Goal: Task Accomplishment & Management: Manage account settings

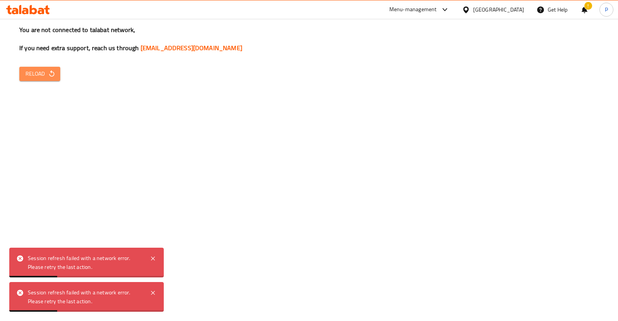
click at [39, 67] on button "Reload" at bounding box center [39, 74] width 41 height 14
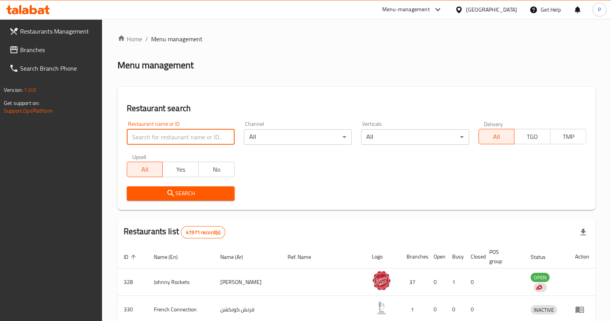
click at [159, 130] on input "search" at bounding box center [181, 136] width 108 height 15
type input "kebab e irani"
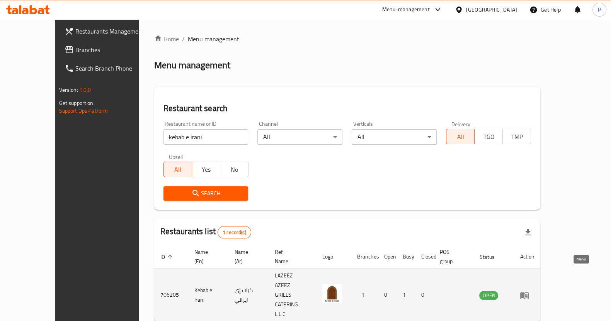
click at [528, 292] on icon "enhanced table" at bounding box center [524, 295] width 8 height 7
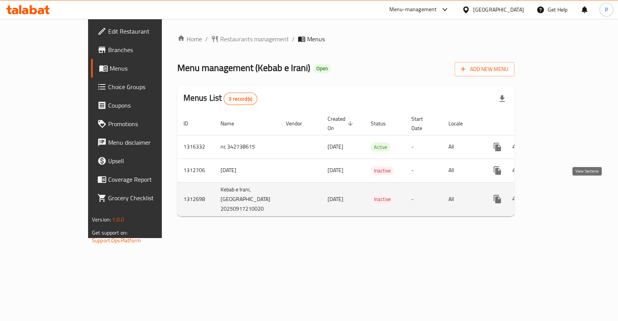
click at [558, 195] on icon "enhanced table" at bounding box center [552, 199] width 9 height 9
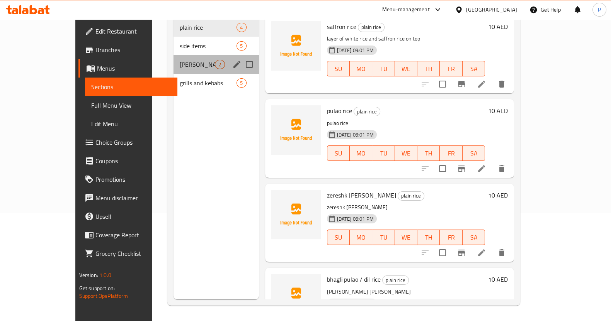
click at [177, 58] on div "[PERSON_NAME] items 2" at bounding box center [215, 64] width 85 height 19
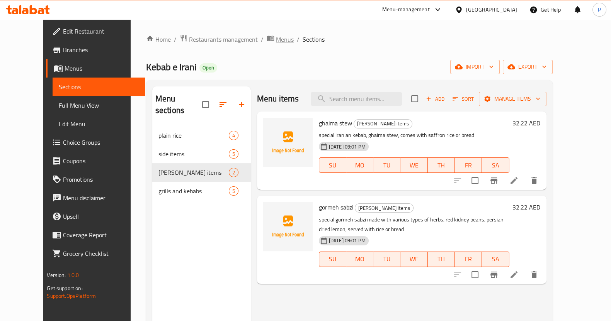
click at [276, 37] on span "Menus" at bounding box center [285, 39] width 18 height 9
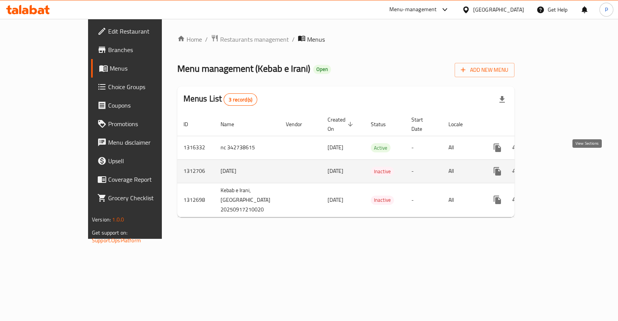
click at [562, 168] on link "enhanced table" at bounding box center [553, 171] width 19 height 19
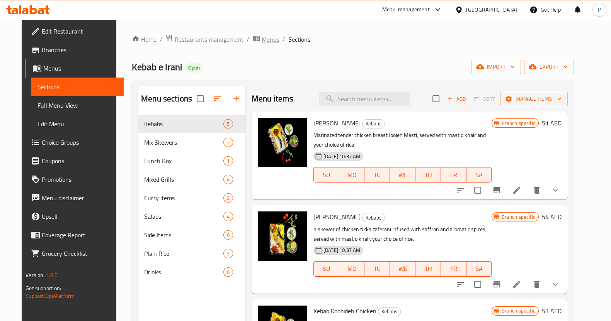
click at [261, 42] on span "Menus" at bounding box center [270, 39] width 18 height 9
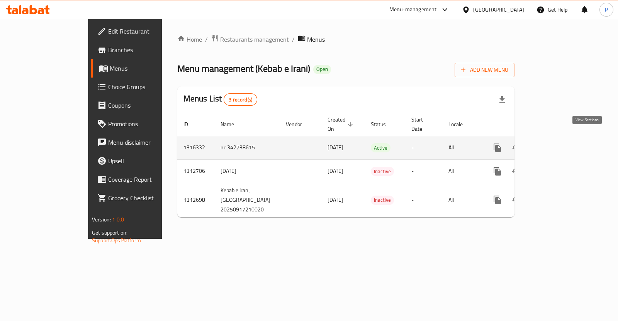
click at [558, 143] on icon "enhanced table" at bounding box center [552, 147] width 9 height 9
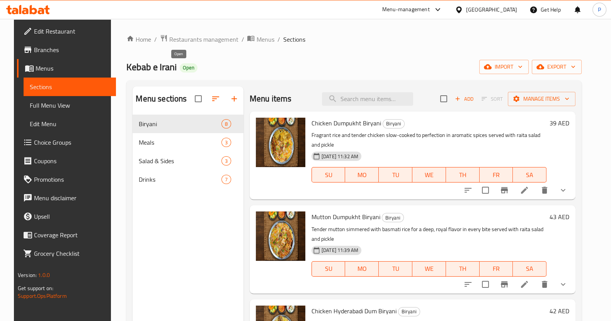
click at [180, 70] on span "Open" at bounding box center [189, 68] width 18 height 7
click at [263, 40] on span "Menus" at bounding box center [265, 39] width 18 height 9
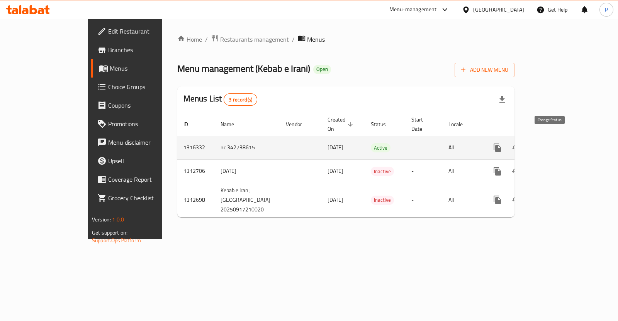
click at [525, 144] on button "enhanced table" at bounding box center [516, 148] width 19 height 19
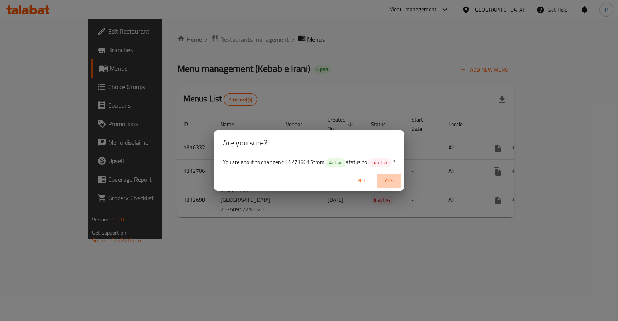
click at [397, 178] on span "Yes" at bounding box center [389, 181] width 19 height 10
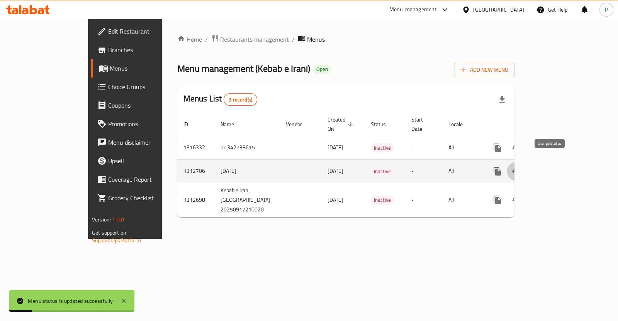
click at [521, 167] on icon "enhanced table" at bounding box center [515, 171] width 9 height 9
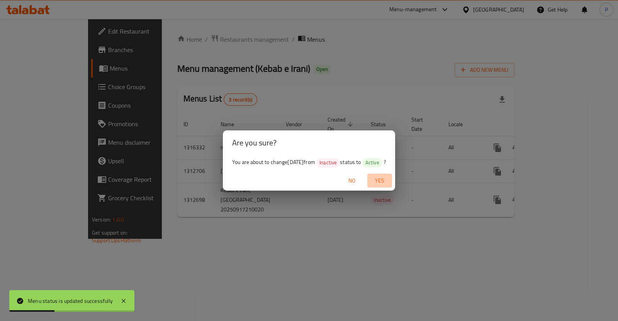
click at [389, 178] on span "Yes" at bounding box center [379, 181] width 19 height 10
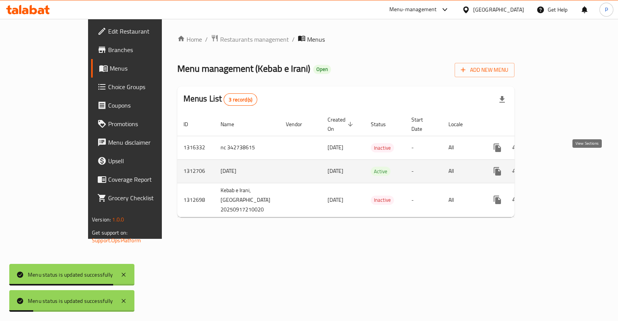
click at [558, 167] on icon "enhanced table" at bounding box center [552, 171] width 9 height 9
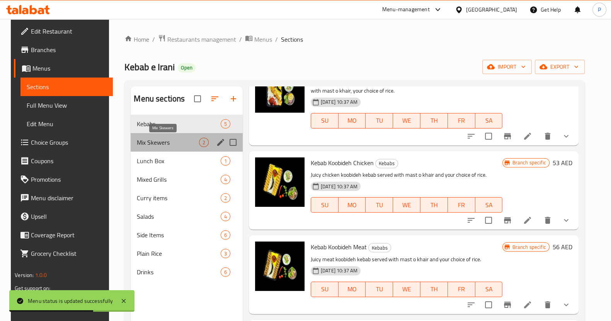
click at [153, 143] on span "Mix Skewers" at bounding box center [168, 142] width 62 height 9
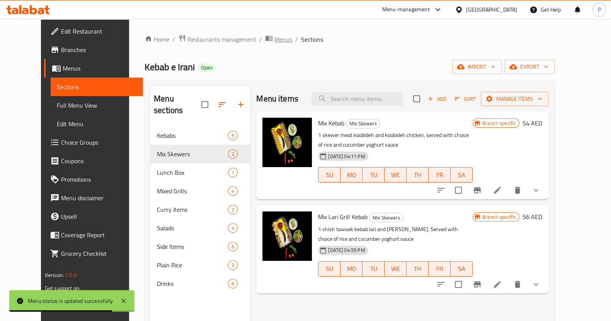
click at [274, 37] on span "Menus" at bounding box center [283, 39] width 18 height 9
